Goal: Entertainment & Leisure: Consume media (video, audio)

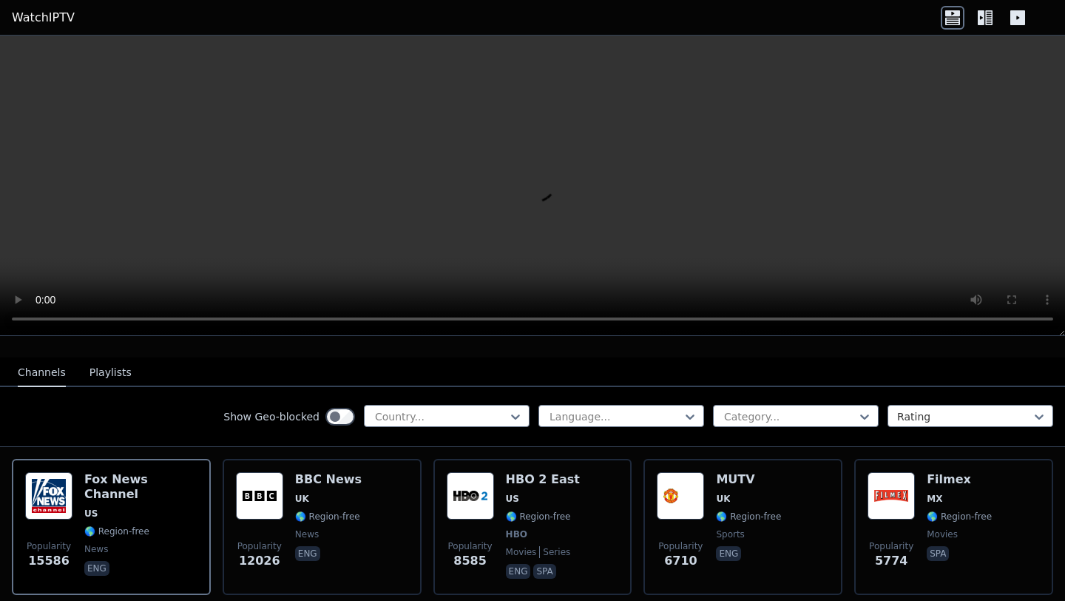
scroll to position [151, 0]
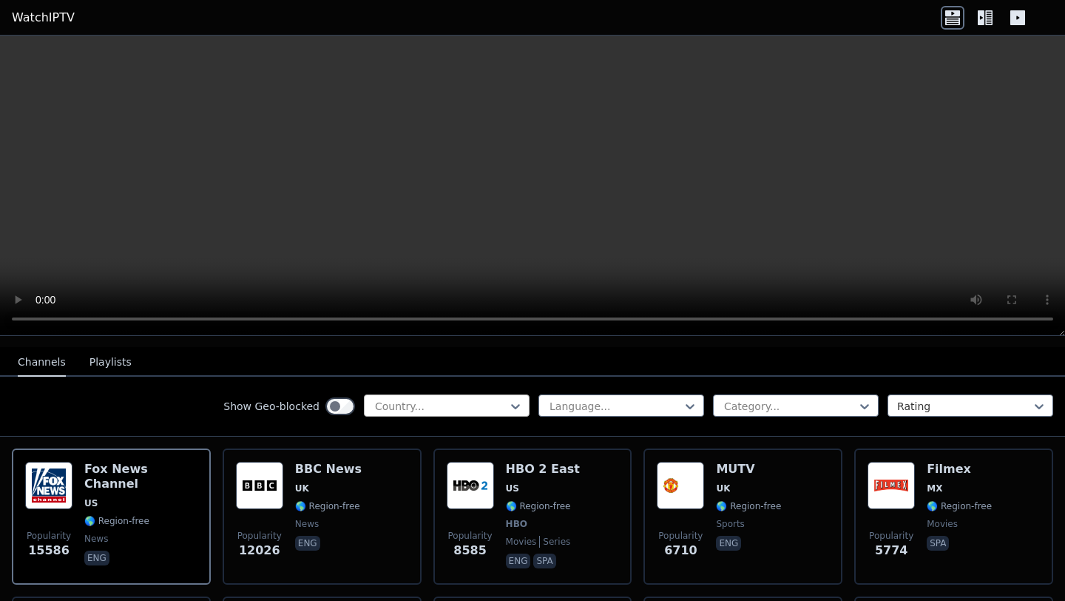
click at [490, 394] on div "Country..." at bounding box center [447, 405] width 166 height 22
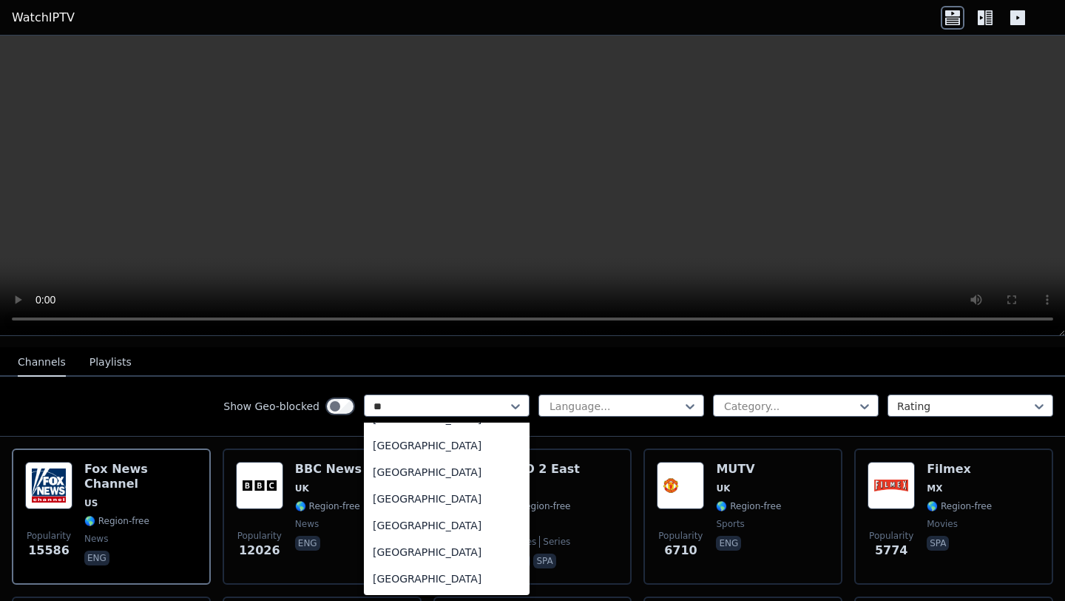
scroll to position [42, 0]
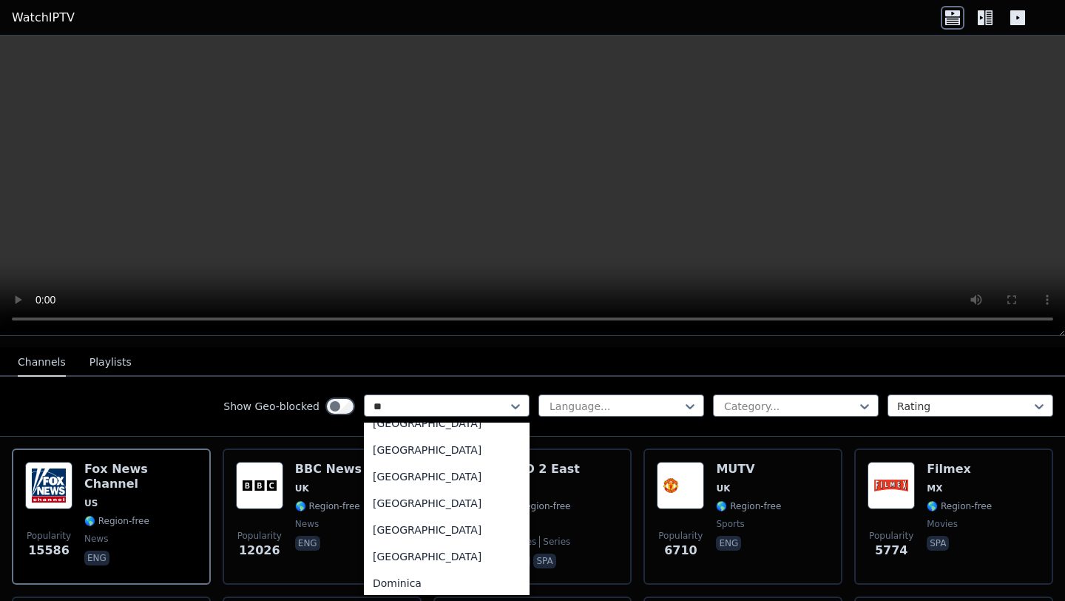
type input "***"
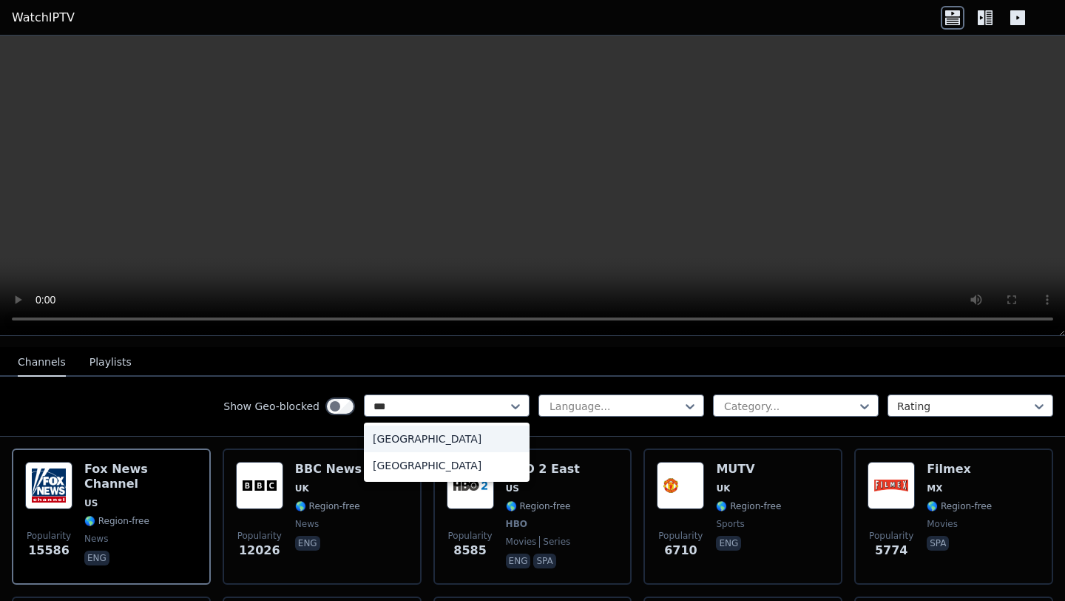
scroll to position [0, 0]
click at [401, 443] on div "[GEOGRAPHIC_DATA]" at bounding box center [447, 438] width 166 height 27
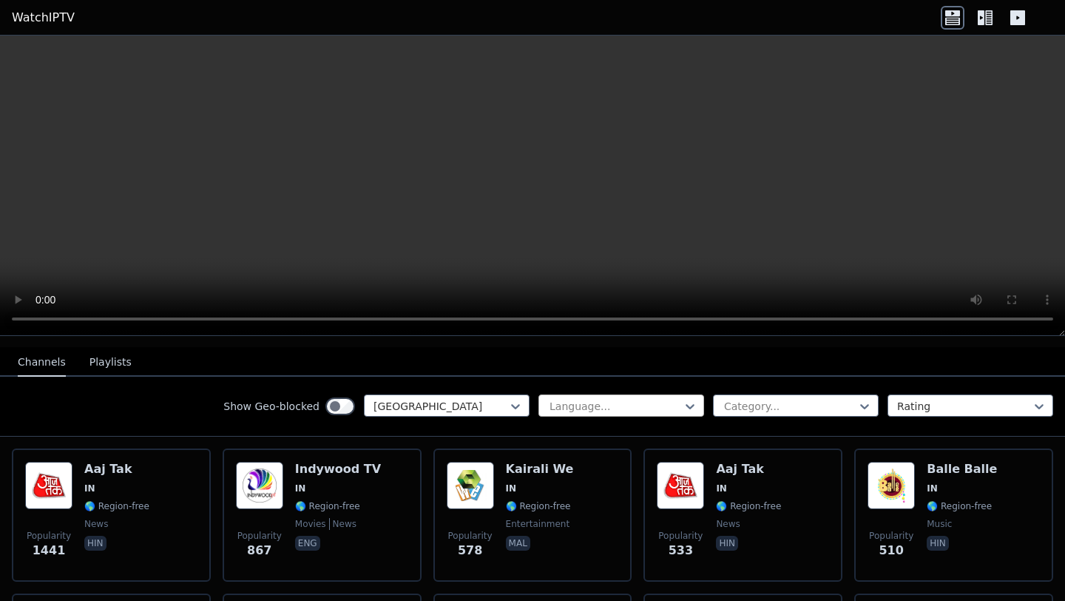
click at [658, 404] on div at bounding box center [615, 406] width 135 height 15
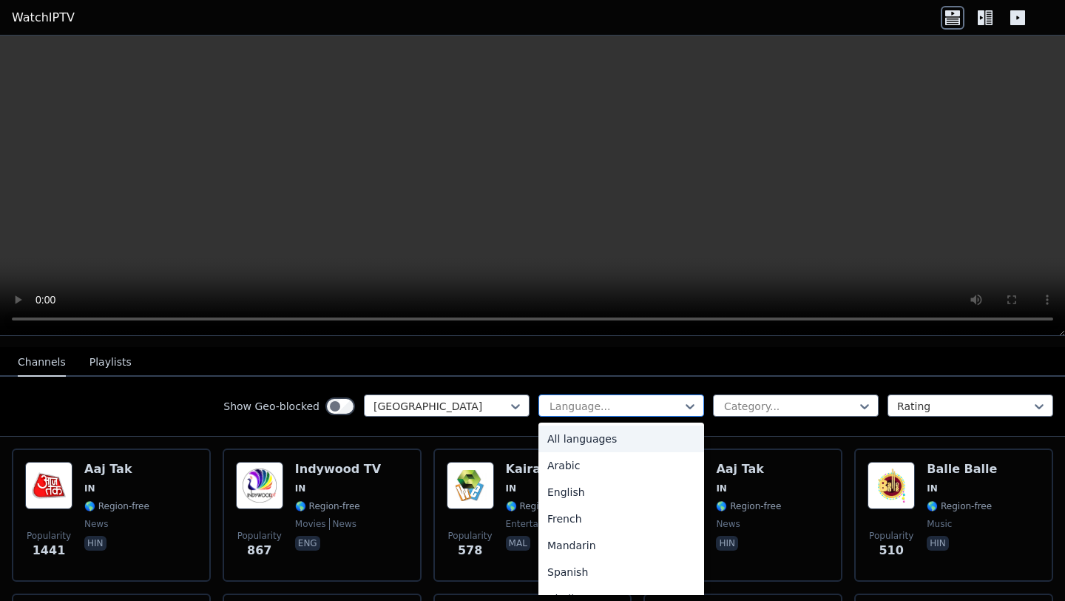
click at [658, 404] on div at bounding box center [615, 406] width 135 height 15
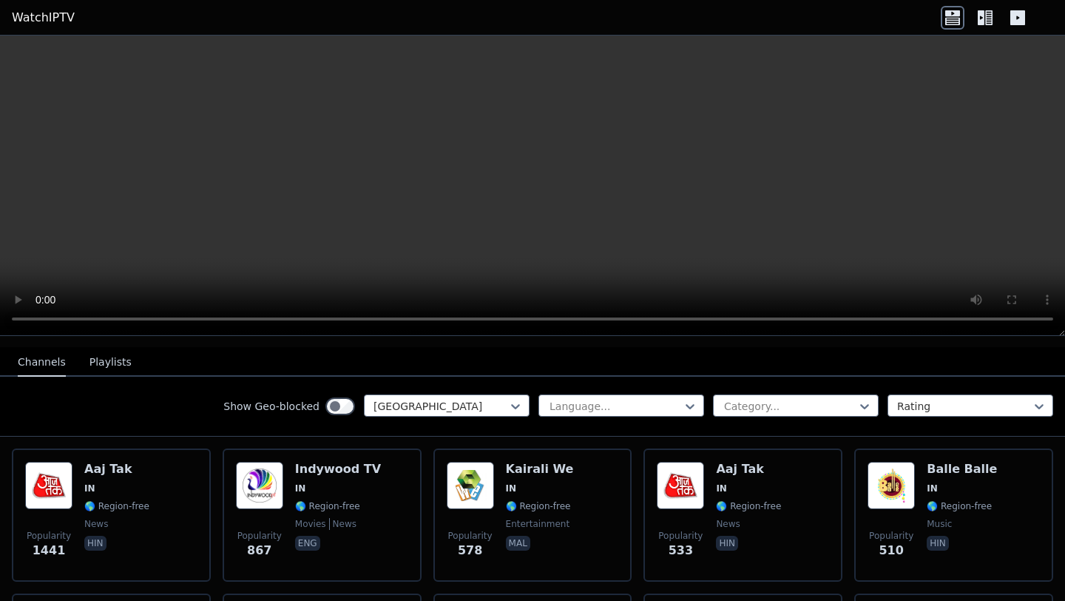
click at [766, 390] on div "Show Geo-blocked India Language... Category... Rating" at bounding box center [532, 406] width 1065 height 60
click at [766, 399] on div at bounding box center [790, 406] width 135 height 15
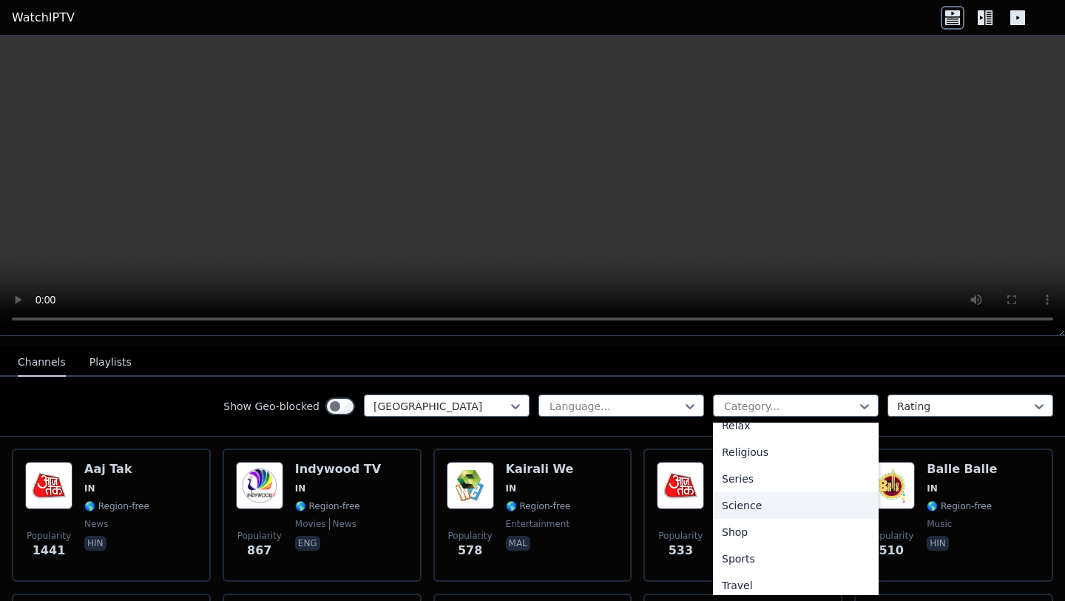
scroll to position [552, 0]
click at [897, 374] on nav "Channels Playlists" at bounding box center [532, 362] width 1065 height 30
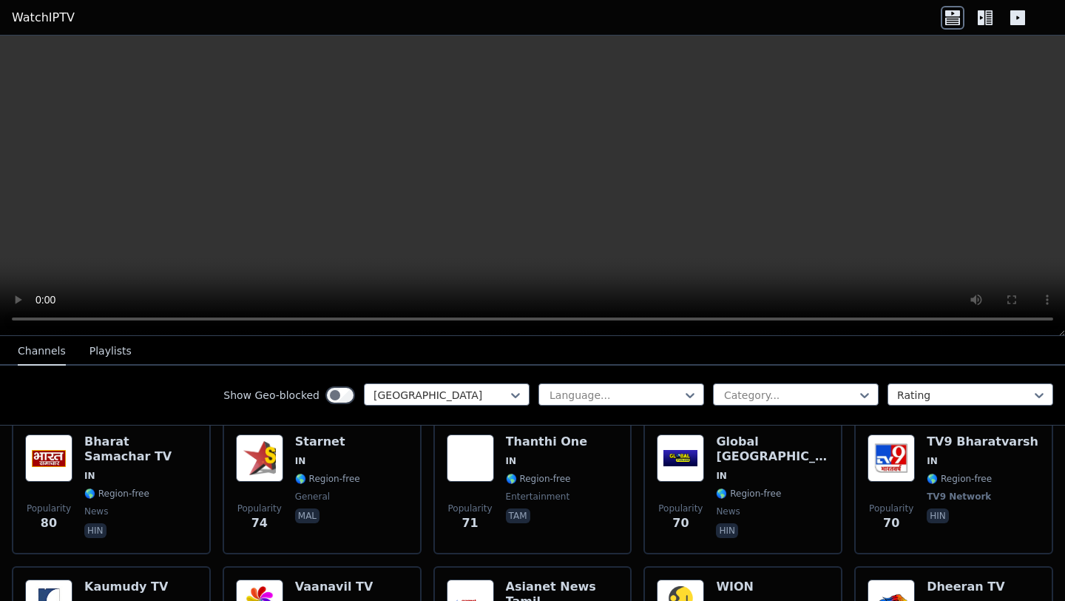
scroll to position [1163, 0]
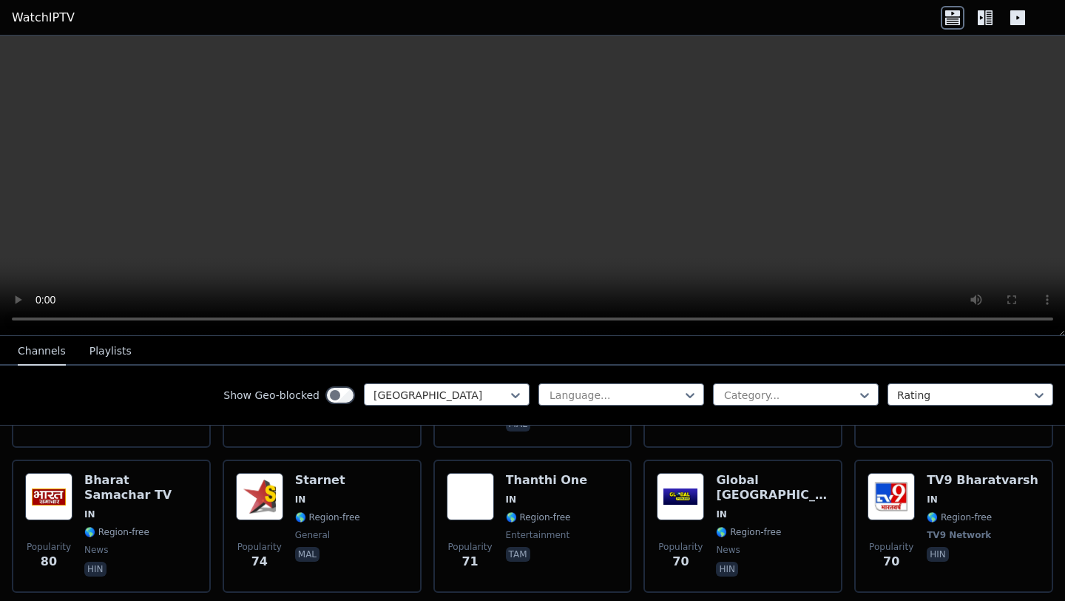
click at [552, 153] on video at bounding box center [532, 186] width 1065 height 300
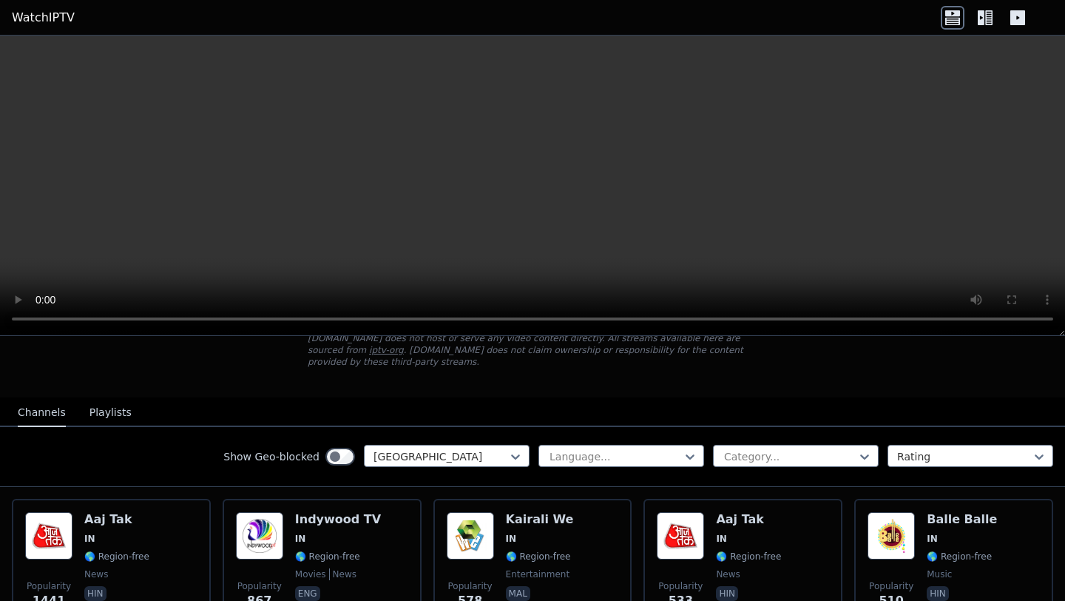
scroll to position [106, 0]
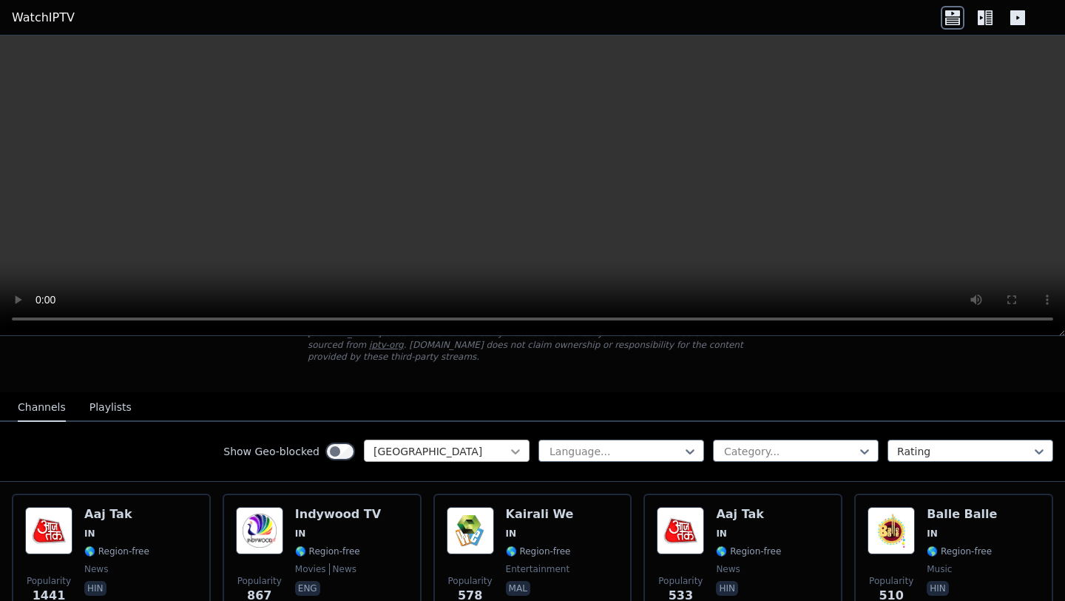
click at [508, 451] on icon at bounding box center [515, 451] width 15 height 15
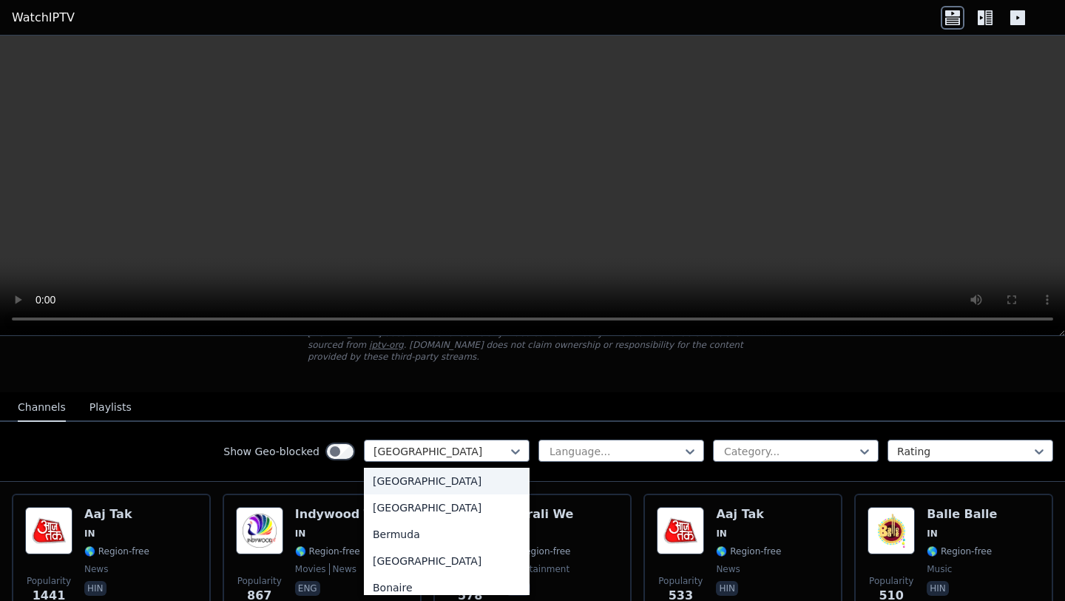
scroll to position [0, 0]
click at [422, 480] on div "All countries" at bounding box center [447, 483] width 166 height 27
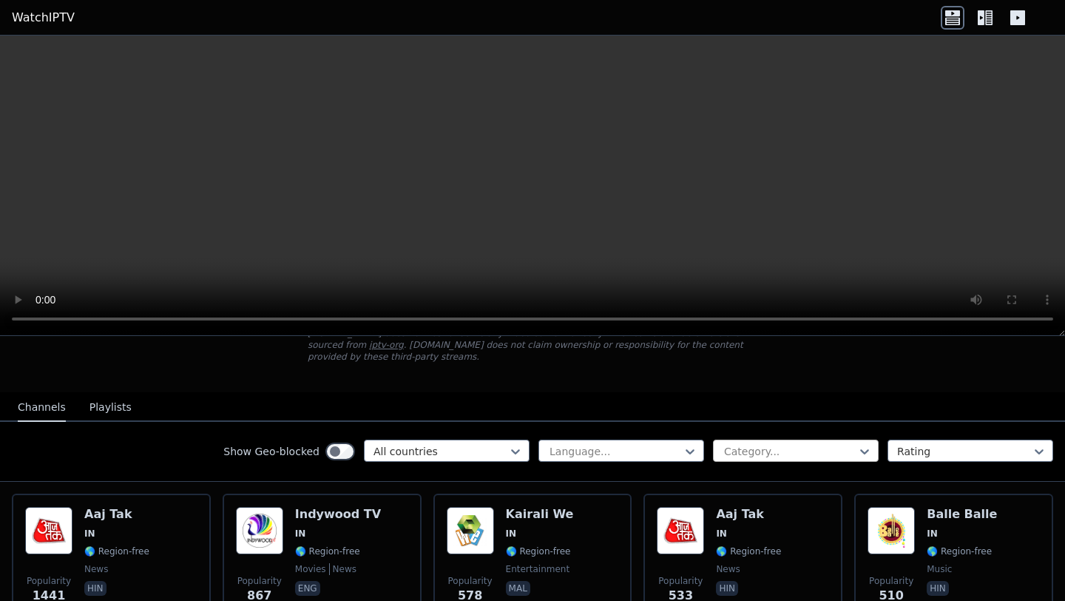
click at [781, 447] on div at bounding box center [790, 451] width 135 height 15
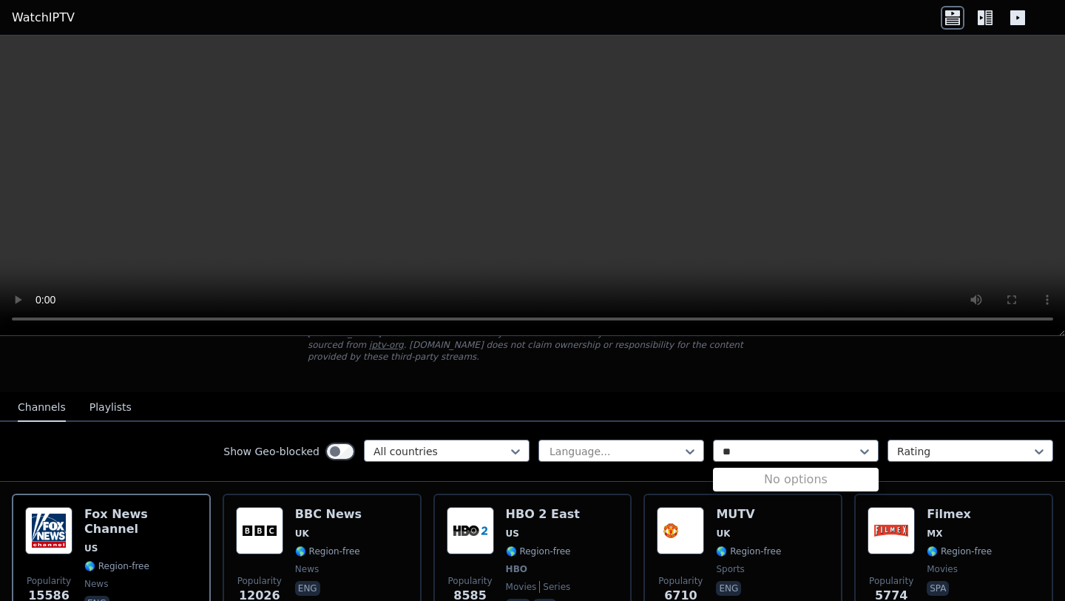
type input "*"
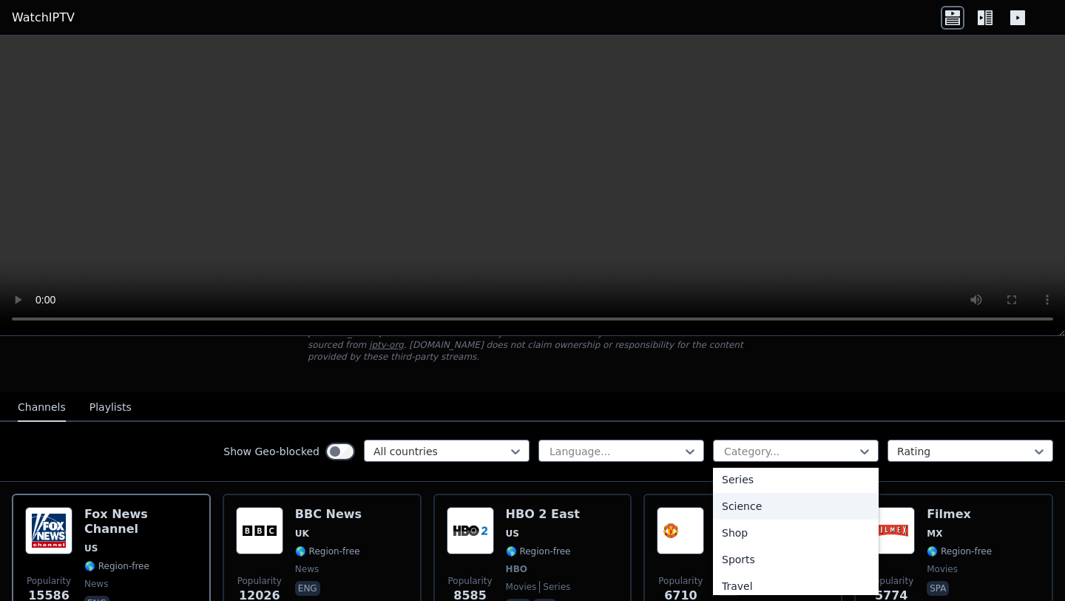
scroll to position [558, 0]
click at [734, 482] on div "Series" at bounding box center [796, 484] width 166 height 27
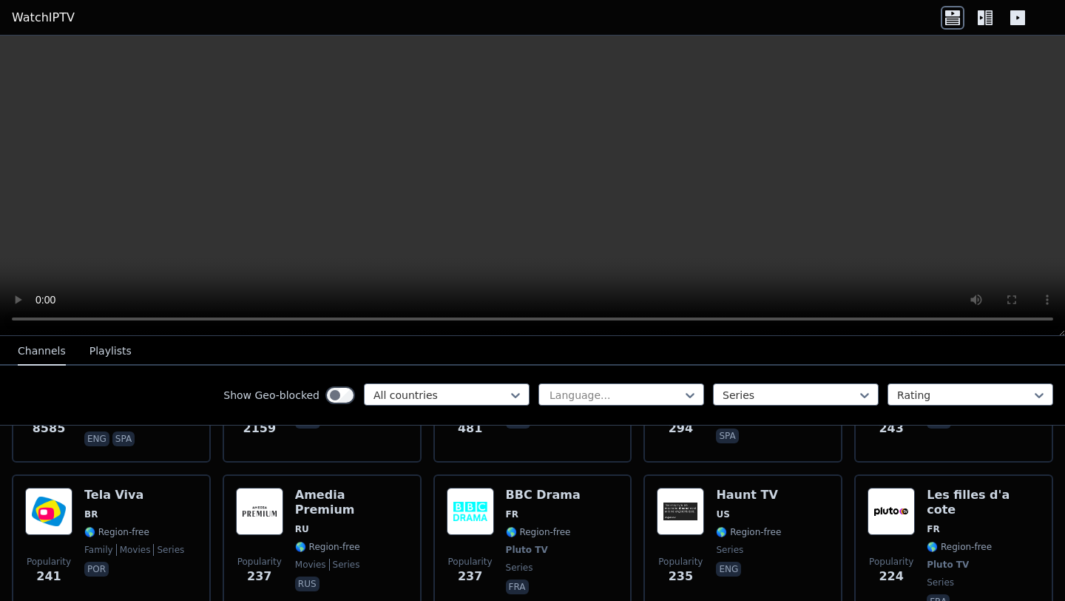
scroll to position [290, 0]
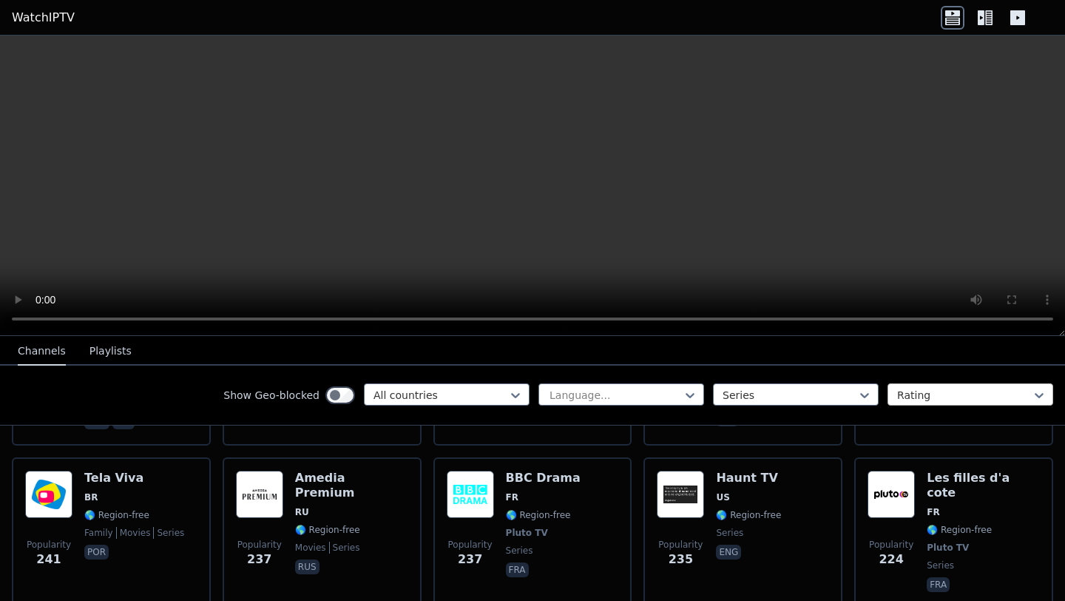
click at [888, 397] on div "Rating" at bounding box center [971, 394] width 166 height 22
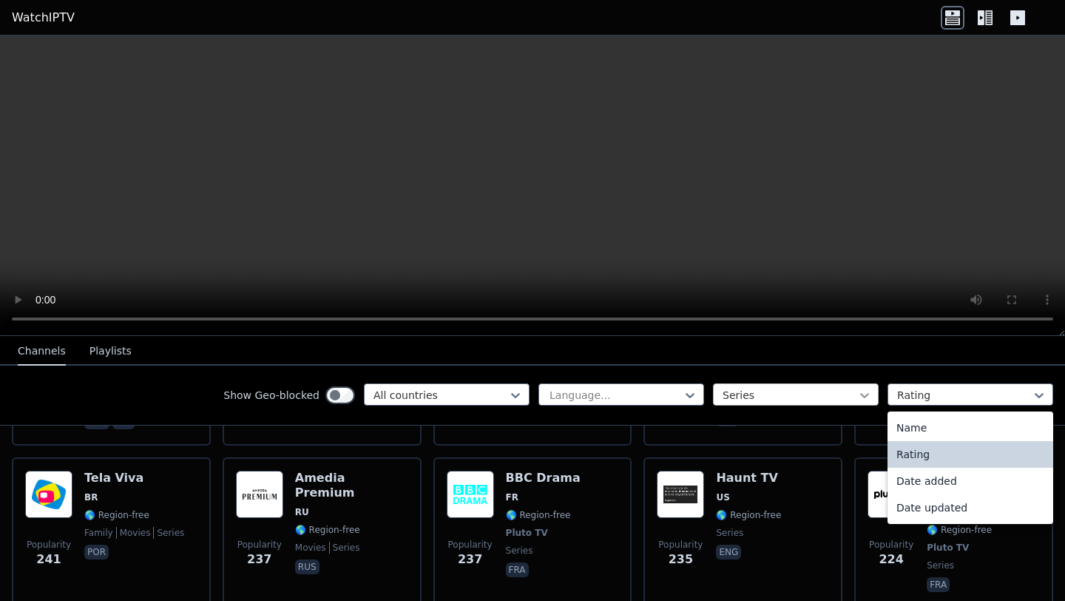
click at [857, 392] on icon at bounding box center [864, 395] width 15 height 15
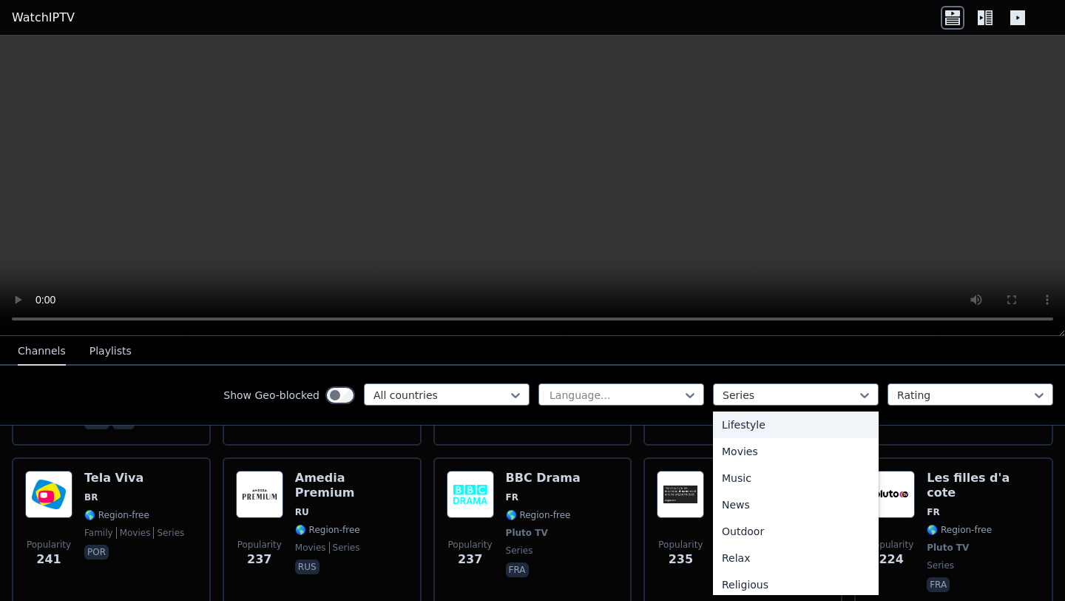
scroll to position [0, 0]
click at [803, 424] on div "All categories" at bounding box center [796, 427] width 166 height 27
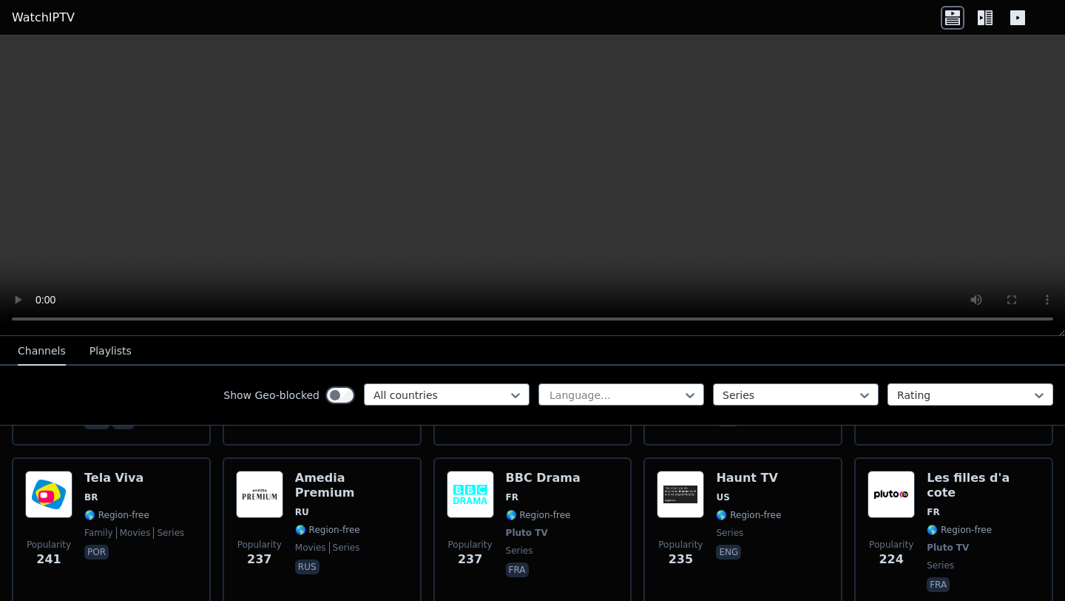
click at [916, 395] on div at bounding box center [964, 395] width 135 height 15
